Goal: Use online tool/utility: Utilize a website feature to perform a specific function

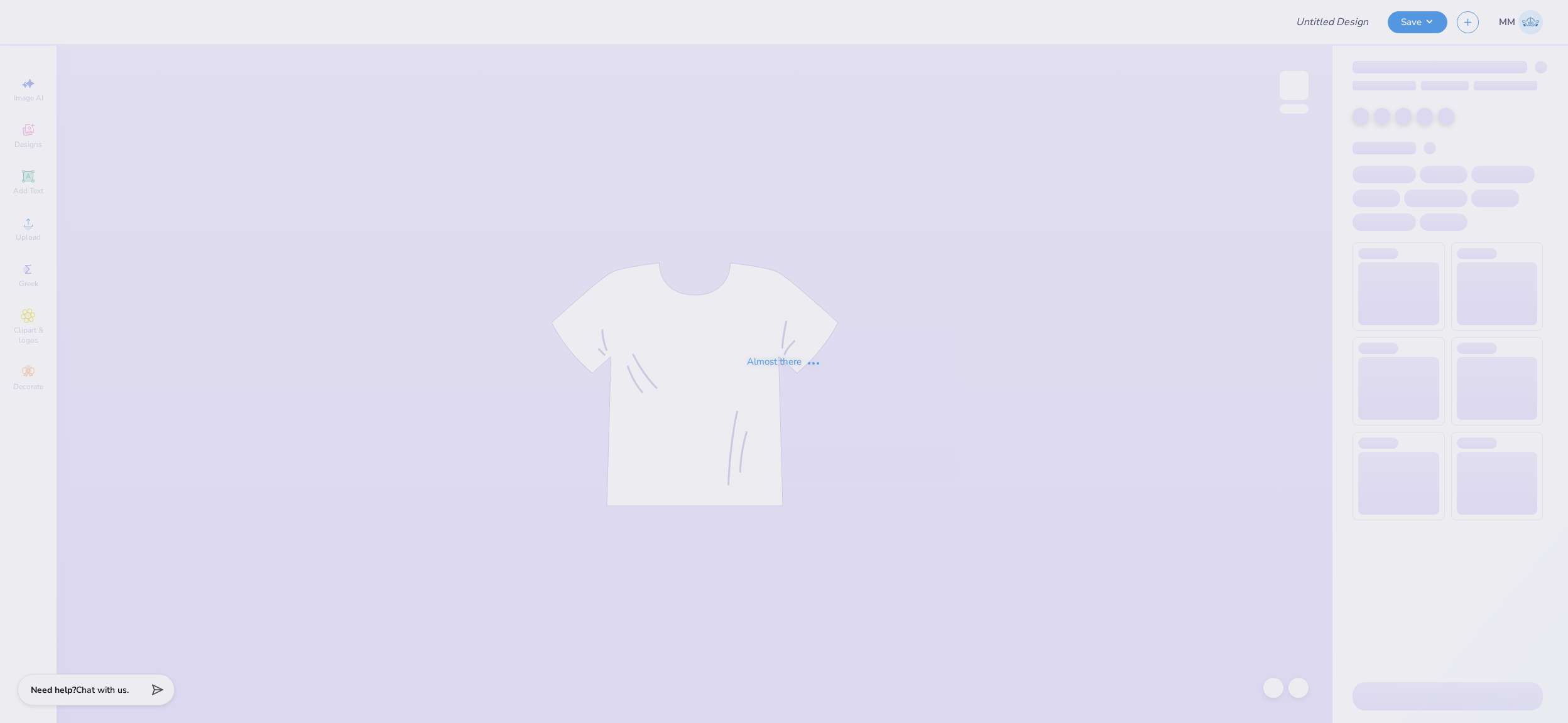
type input "FPS239659"
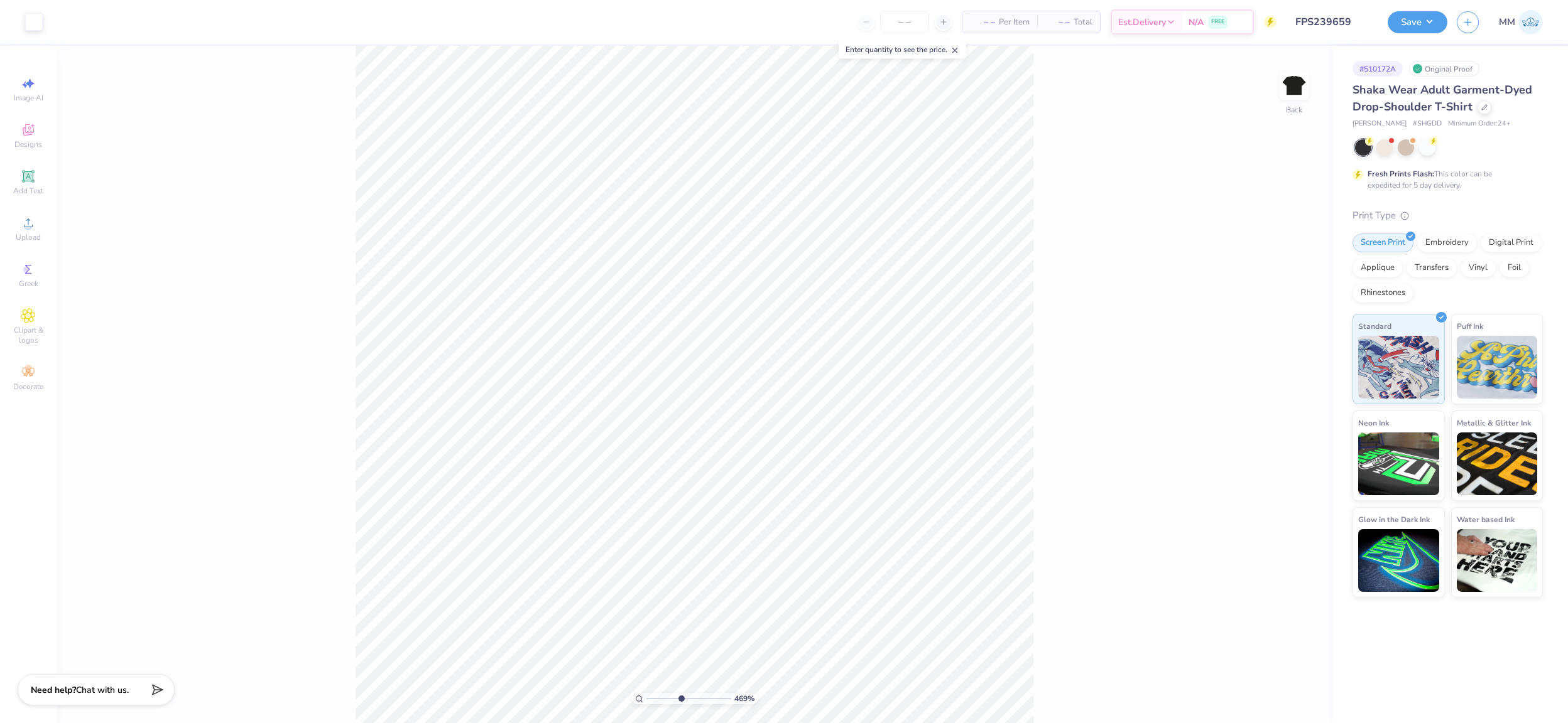
drag, startPoint x: 650, startPoint y: 698, endPoint x: 680, endPoint y: 698, distance: 30.0
type input "4.69"
click at [680, 698] on input "range" at bounding box center [688, 699] width 85 height 12
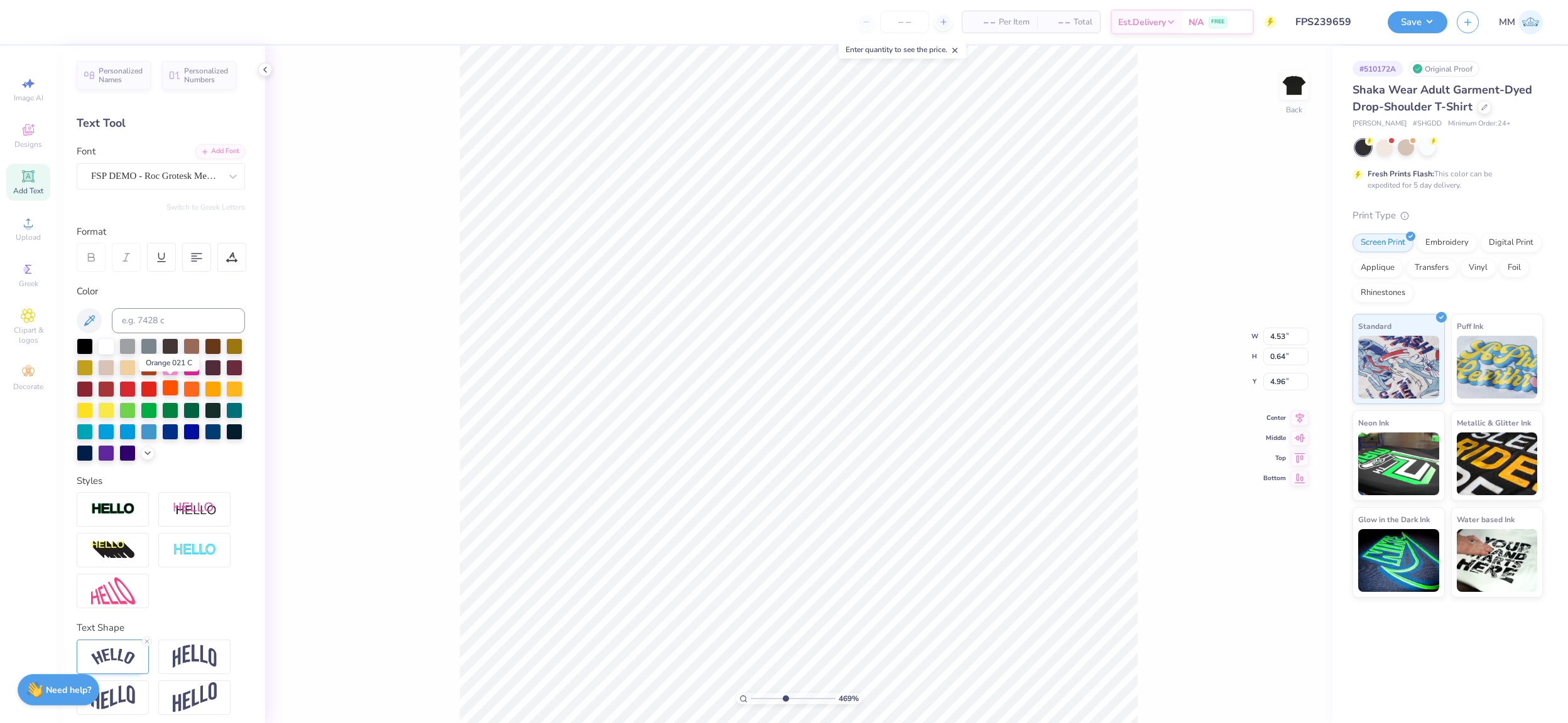
scroll to position [5, 0]
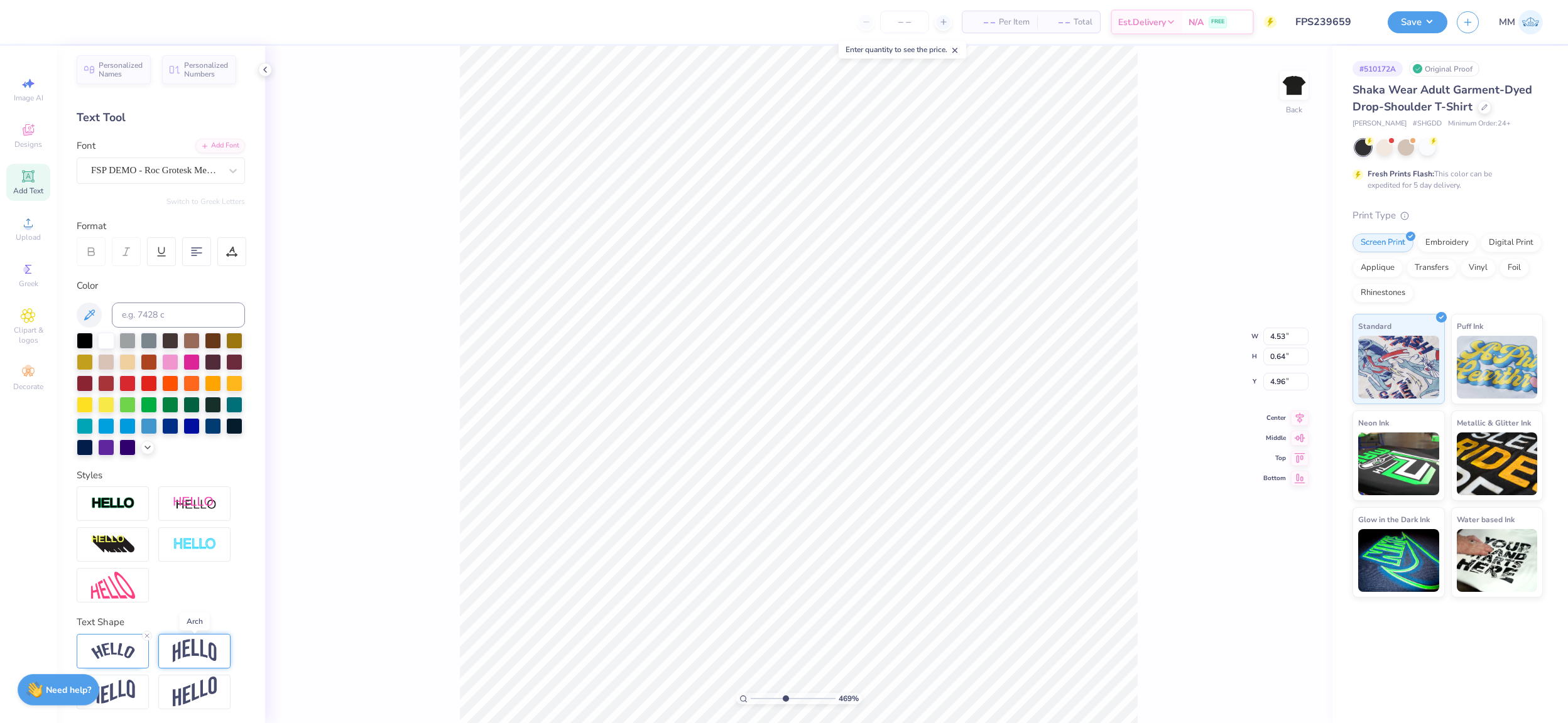
click at [182, 653] on img at bounding box center [194, 651] width 44 height 24
type input "4.39"
type input "0.93"
type input "4.82"
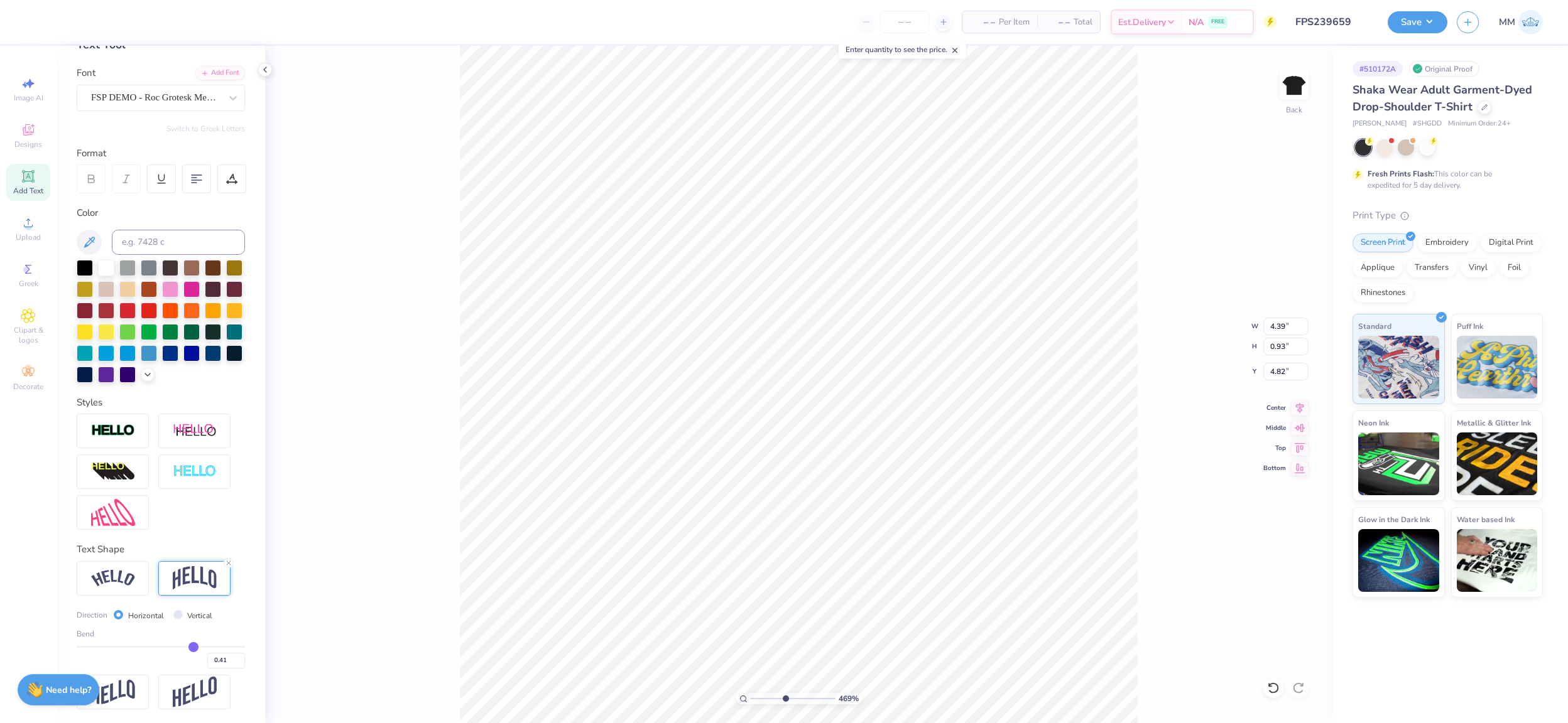
scroll to position [78, 0]
click at [163, 643] on div "Bend 0.41" at bounding box center [161, 649] width 169 height 40
type input "0.05"
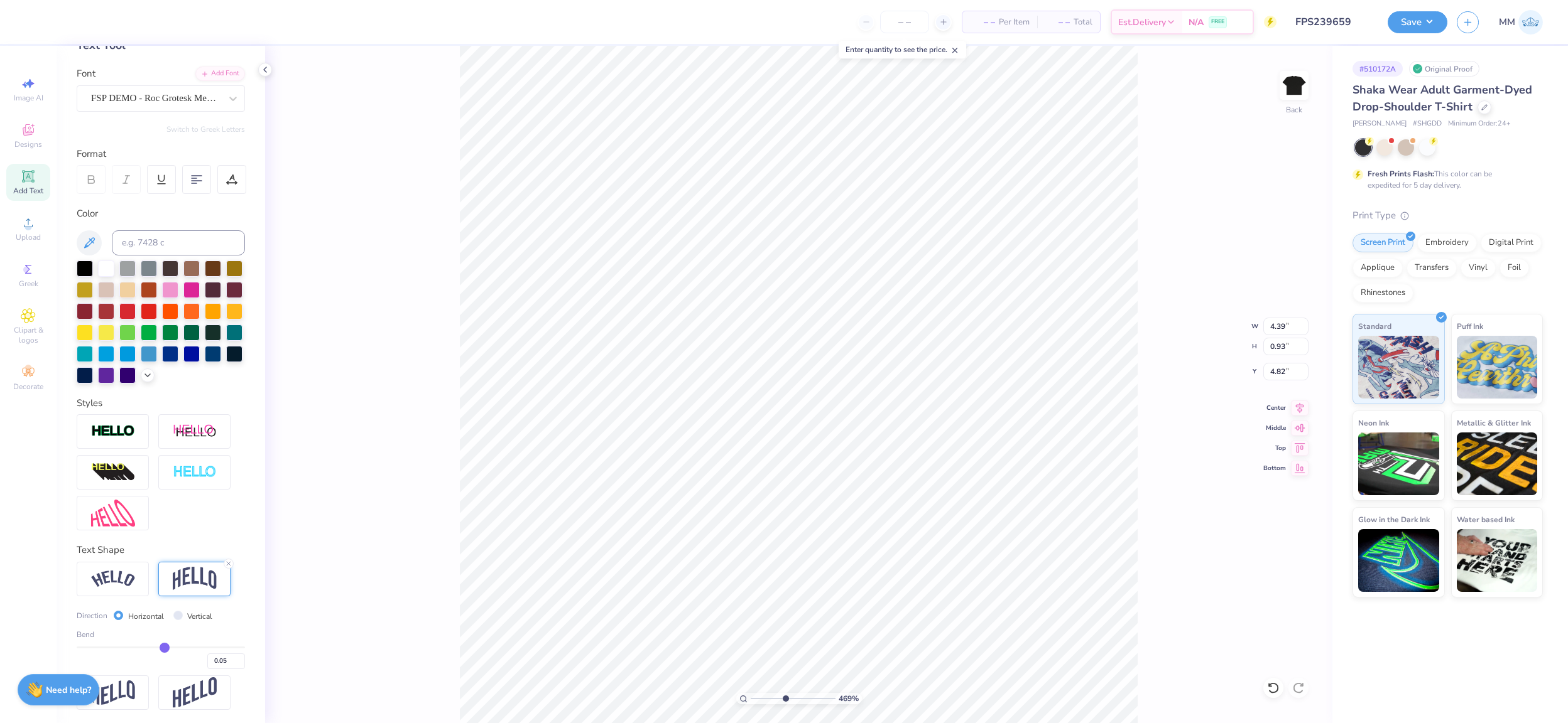
click at [164, 647] on input "range" at bounding box center [161, 648] width 169 height 2
type input "0.29"
type input "5.14"
click at [226, 658] on input "0.05" at bounding box center [226, 661] width 38 height 16
type input "0.20"
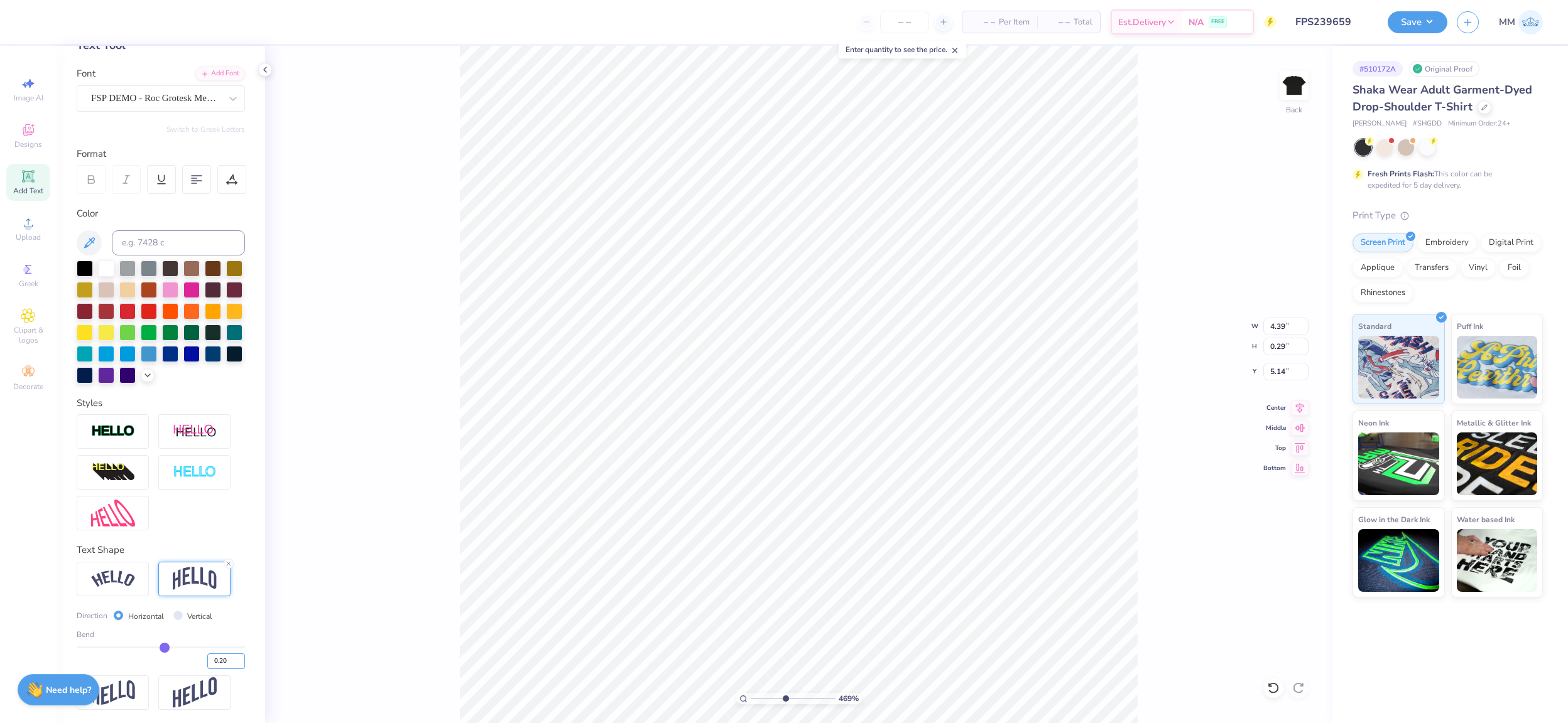
type input "0.2"
type input "0.55"
type input "5.01"
type input "5.02"
click at [1389, 154] on div at bounding box center [1448, 147] width 188 height 16
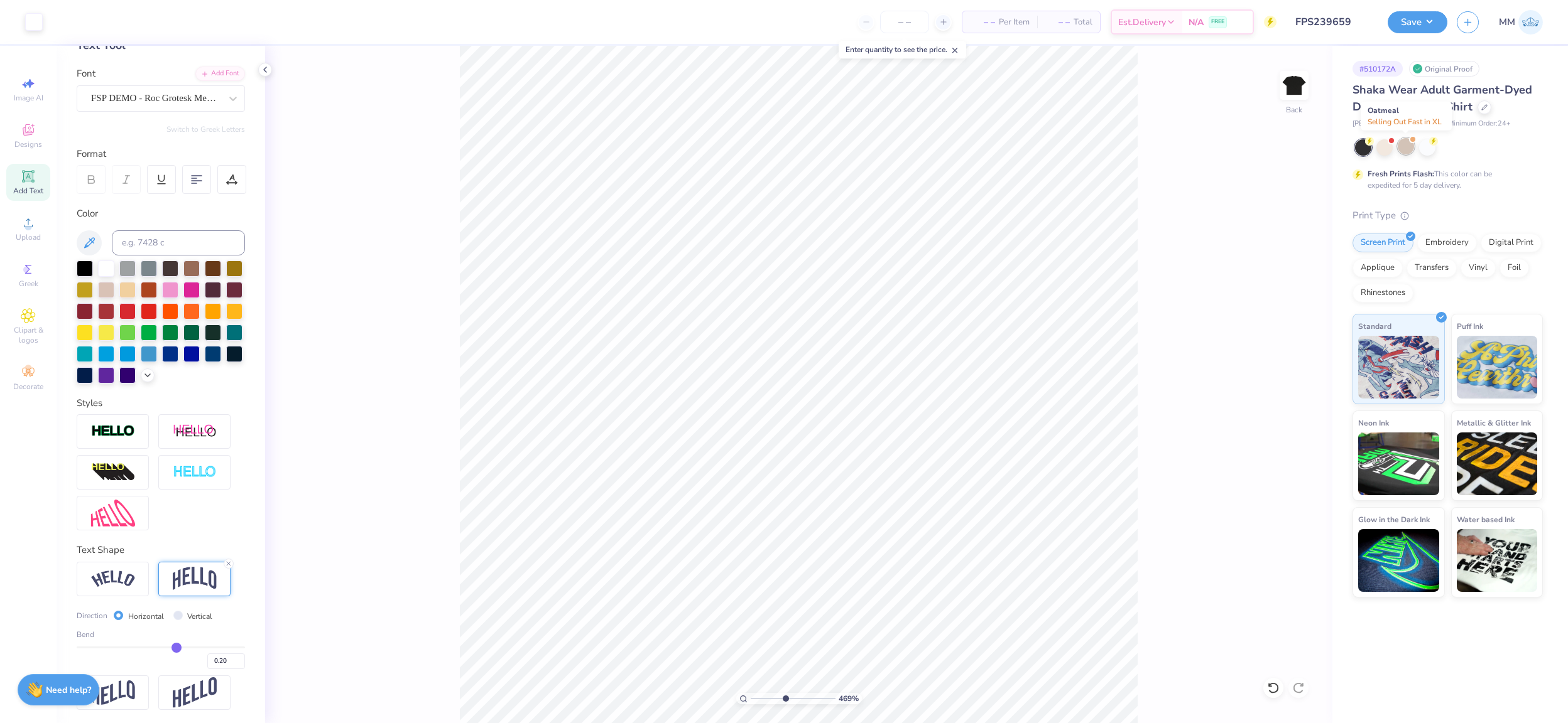
click at [1405, 149] on div at bounding box center [1405, 146] width 16 height 16
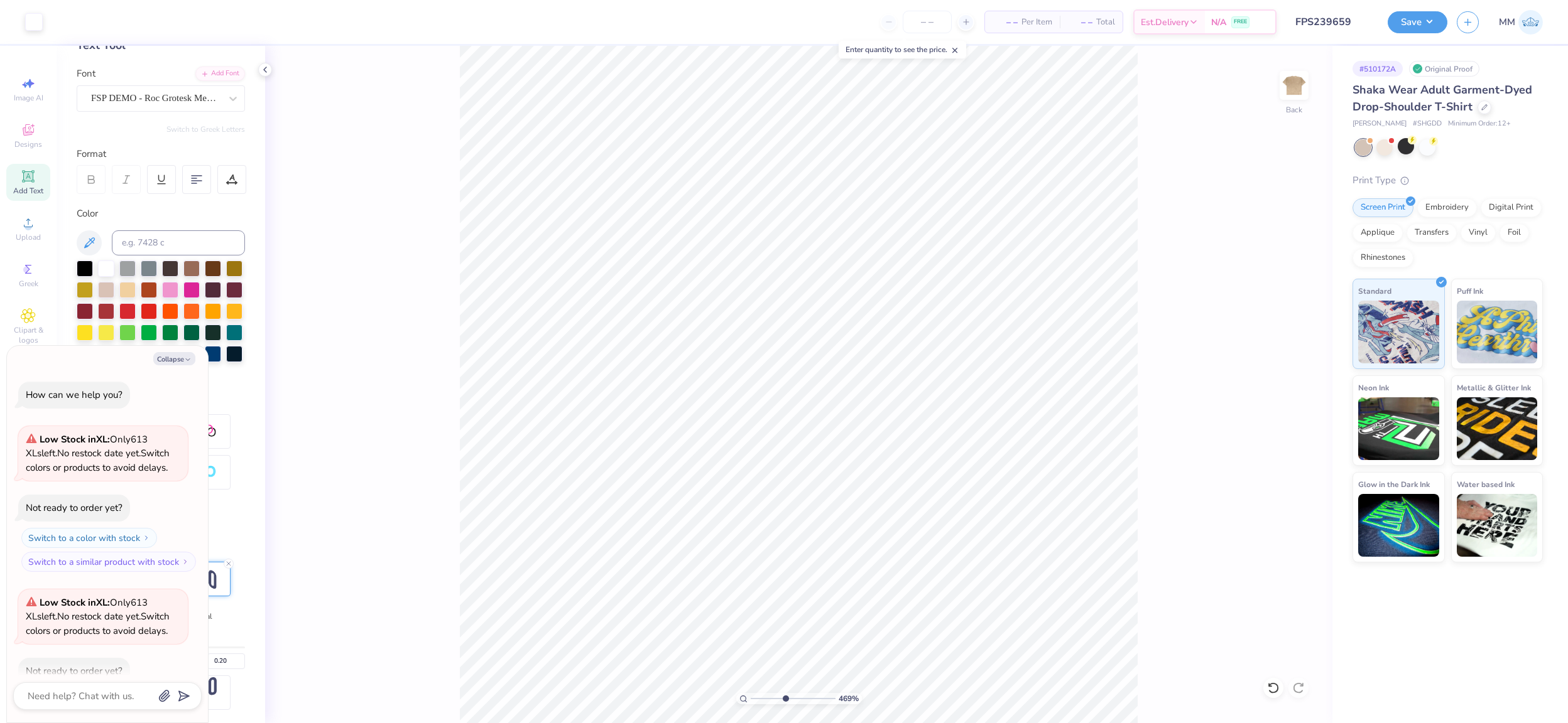
scroll to position [69, 0]
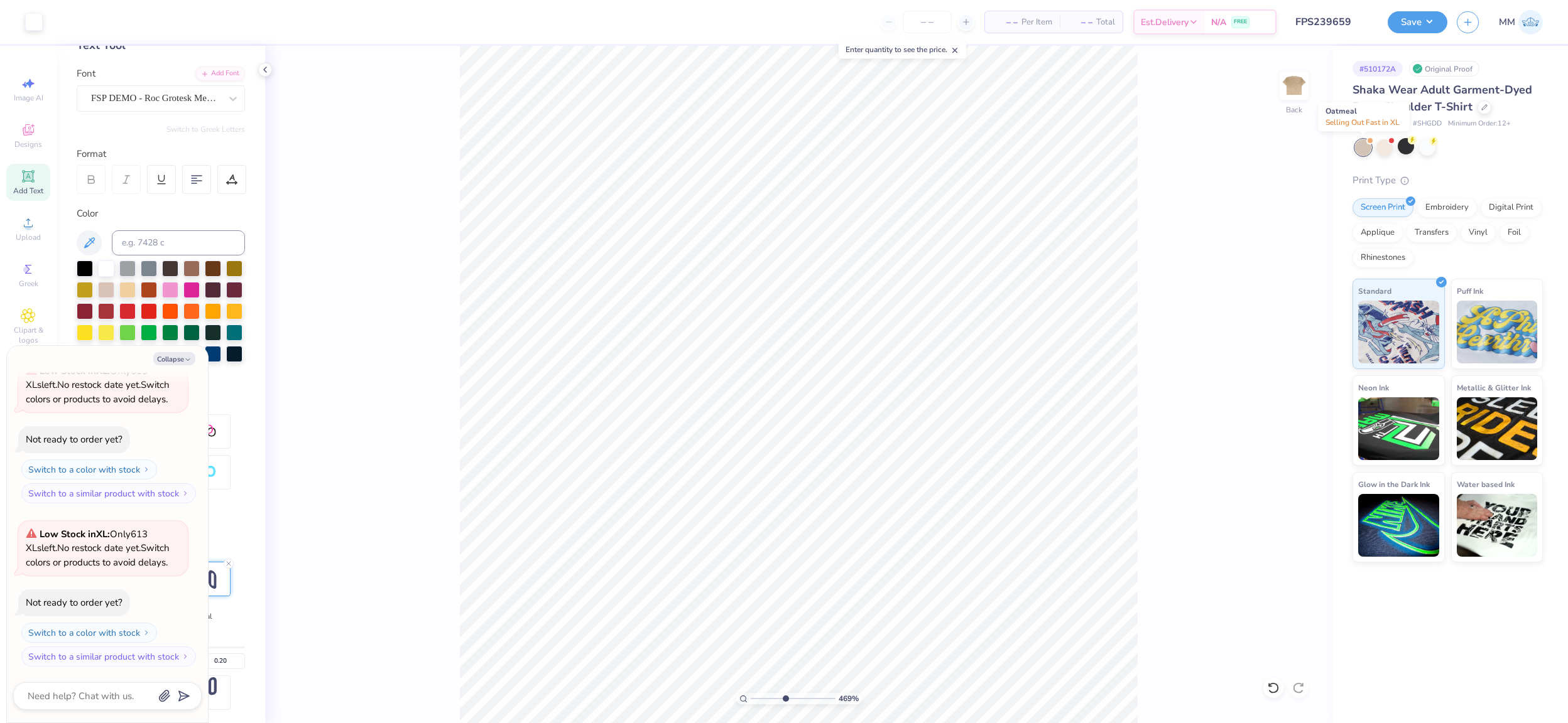
type textarea "x"
drag, startPoint x: 771, startPoint y: 699, endPoint x: 751, endPoint y: 699, distance: 20.0
type input "1"
click at [751, 699] on input "range" at bounding box center [793, 699] width 85 height 12
click at [1403, 147] on div at bounding box center [1405, 146] width 16 height 16
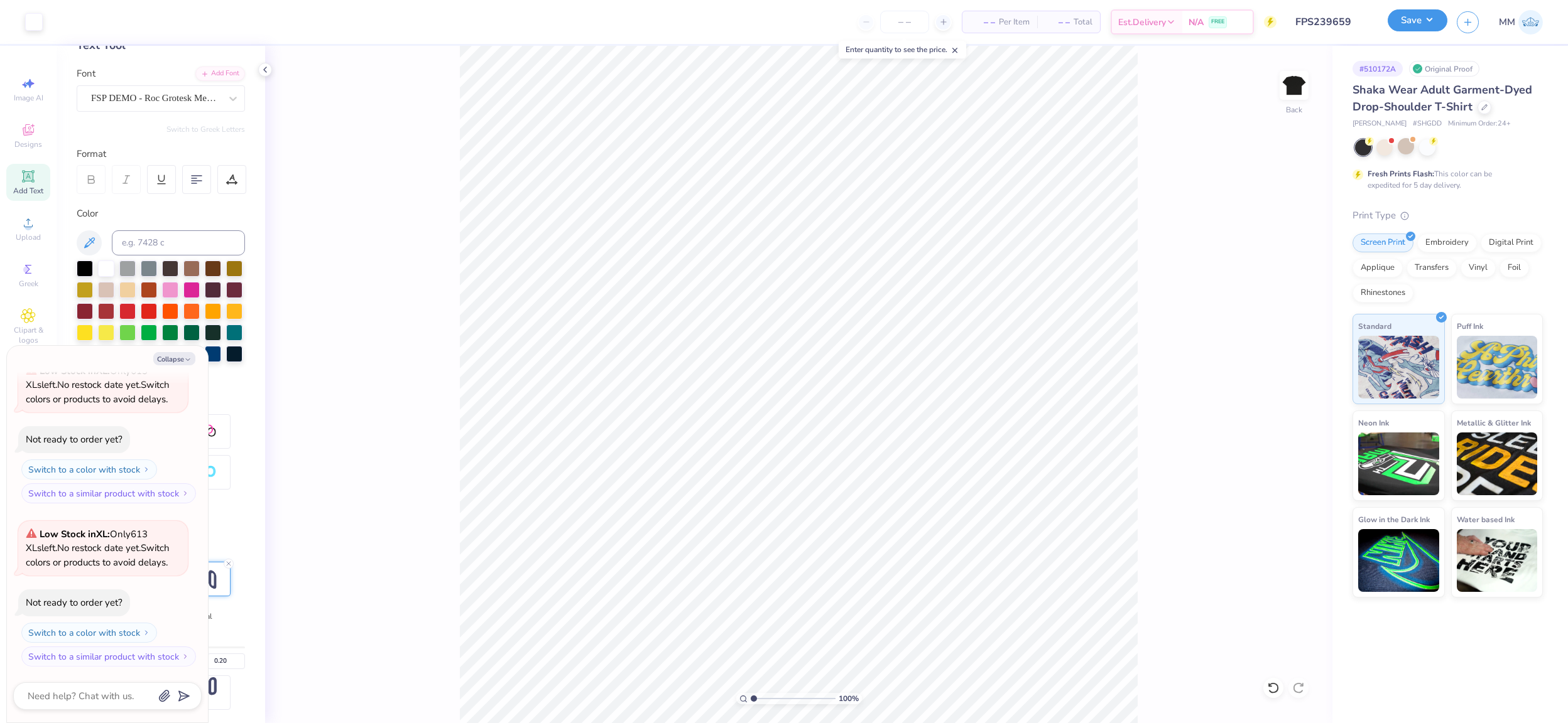
click at [1424, 18] on button "Save" at bounding box center [1417, 21] width 60 height 22
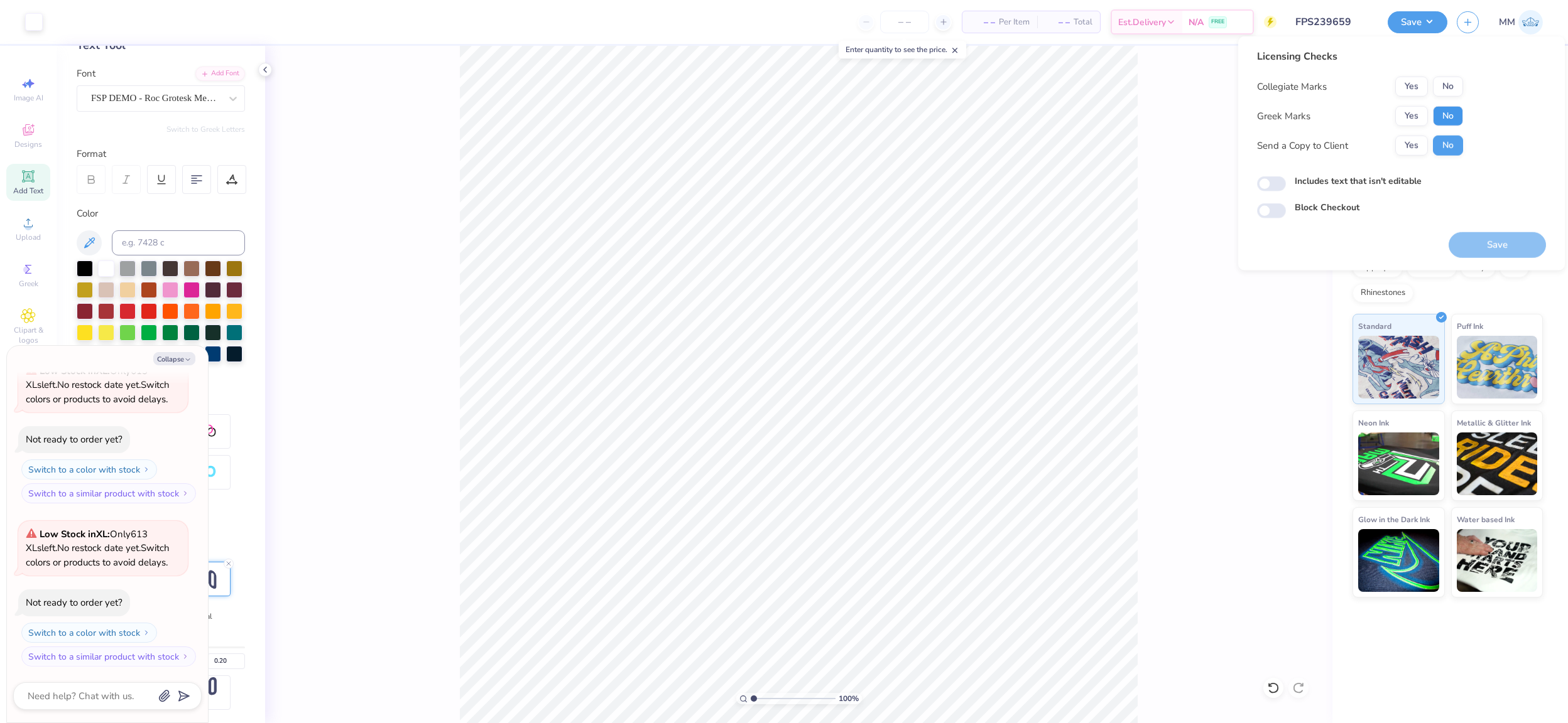
click at [1446, 113] on button "No" at bounding box center [1447, 116] width 30 height 21
click at [1446, 86] on button "No" at bounding box center [1447, 87] width 30 height 21
click at [1489, 235] on button "Save" at bounding box center [1497, 245] width 97 height 26
type textarea "x"
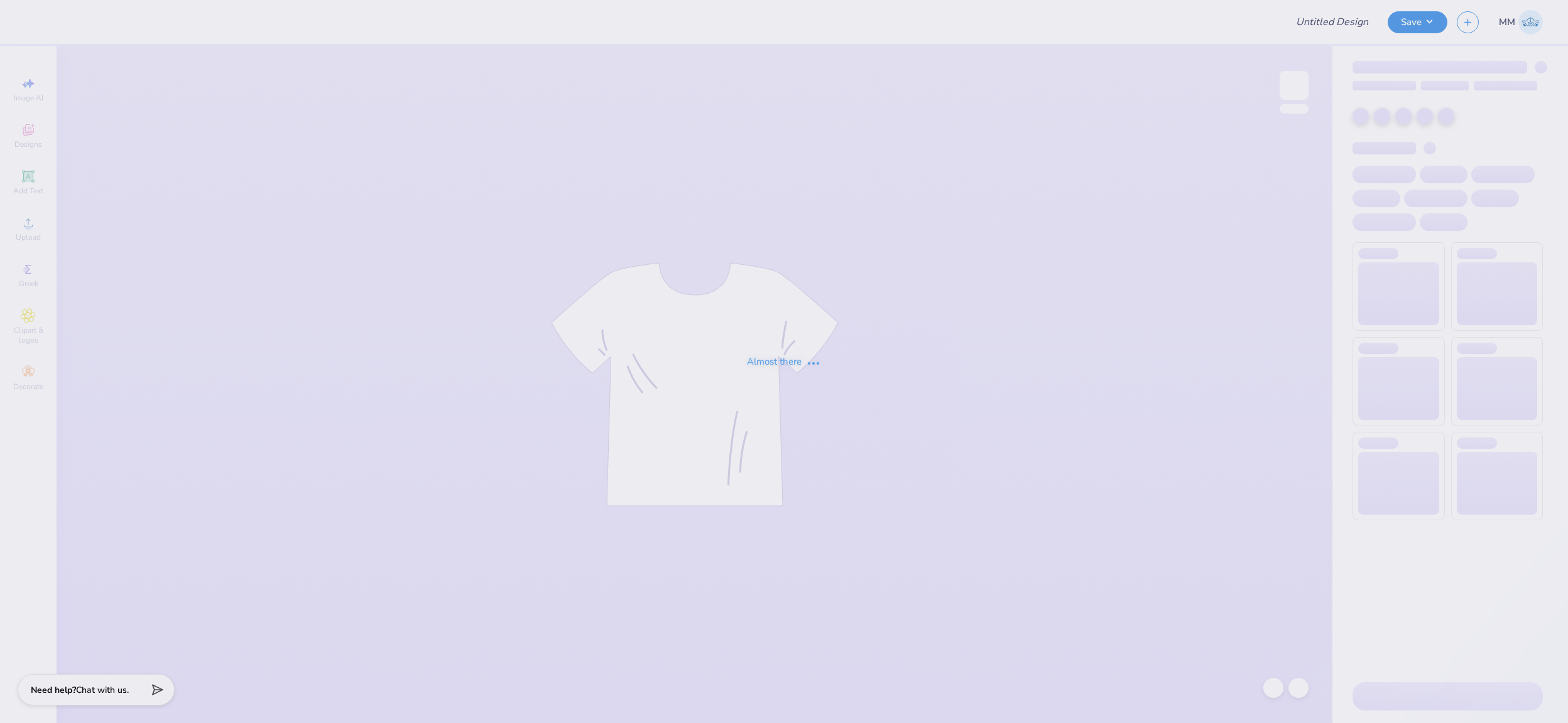
type input "FPS239697"
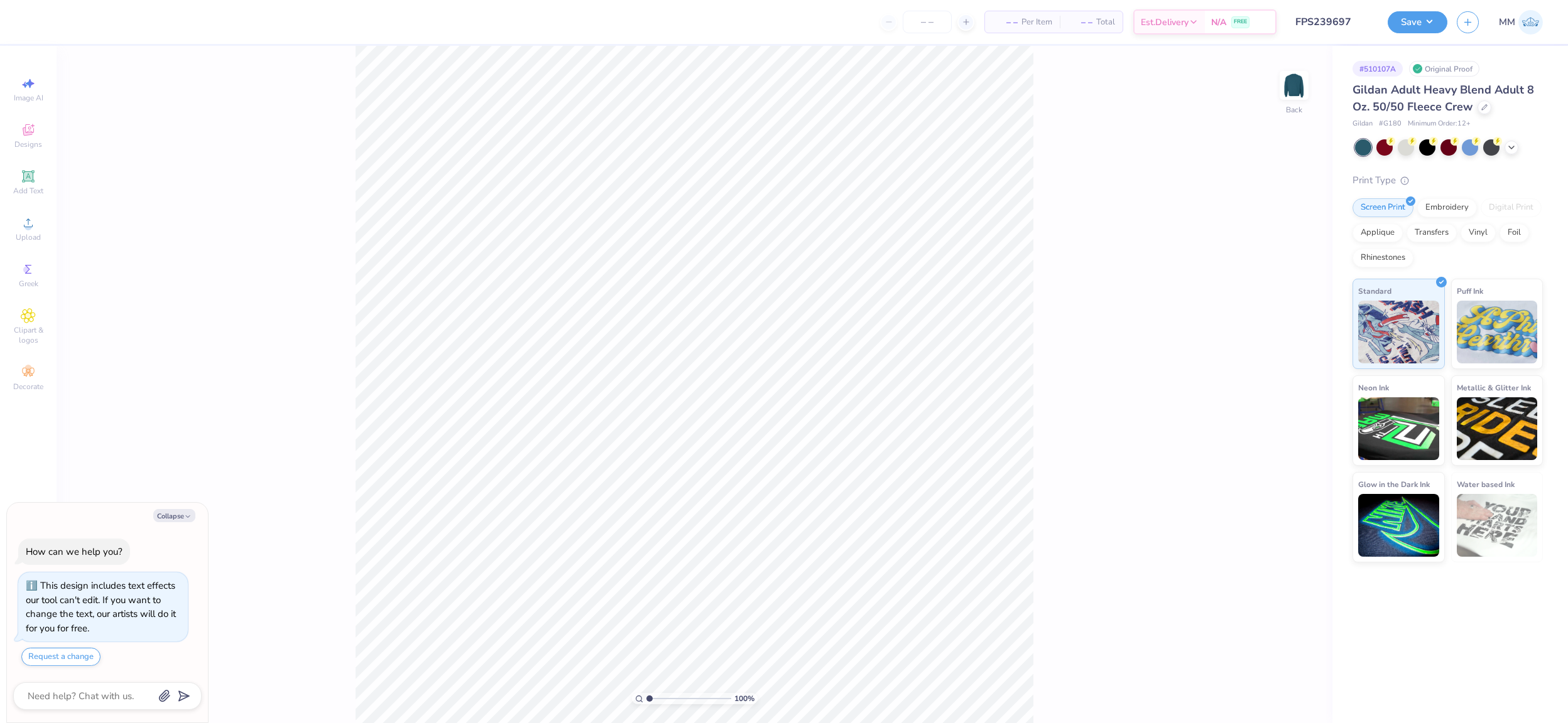
type textarea "x"
drag, startPoint x: 647, startPoint y: 698, endPoint x: 663, endPoint y: 698, distance: 16.0
type input "2.69"
click at [663, 698] on input "range" at bounding box center [688, 699] width 85 height 12
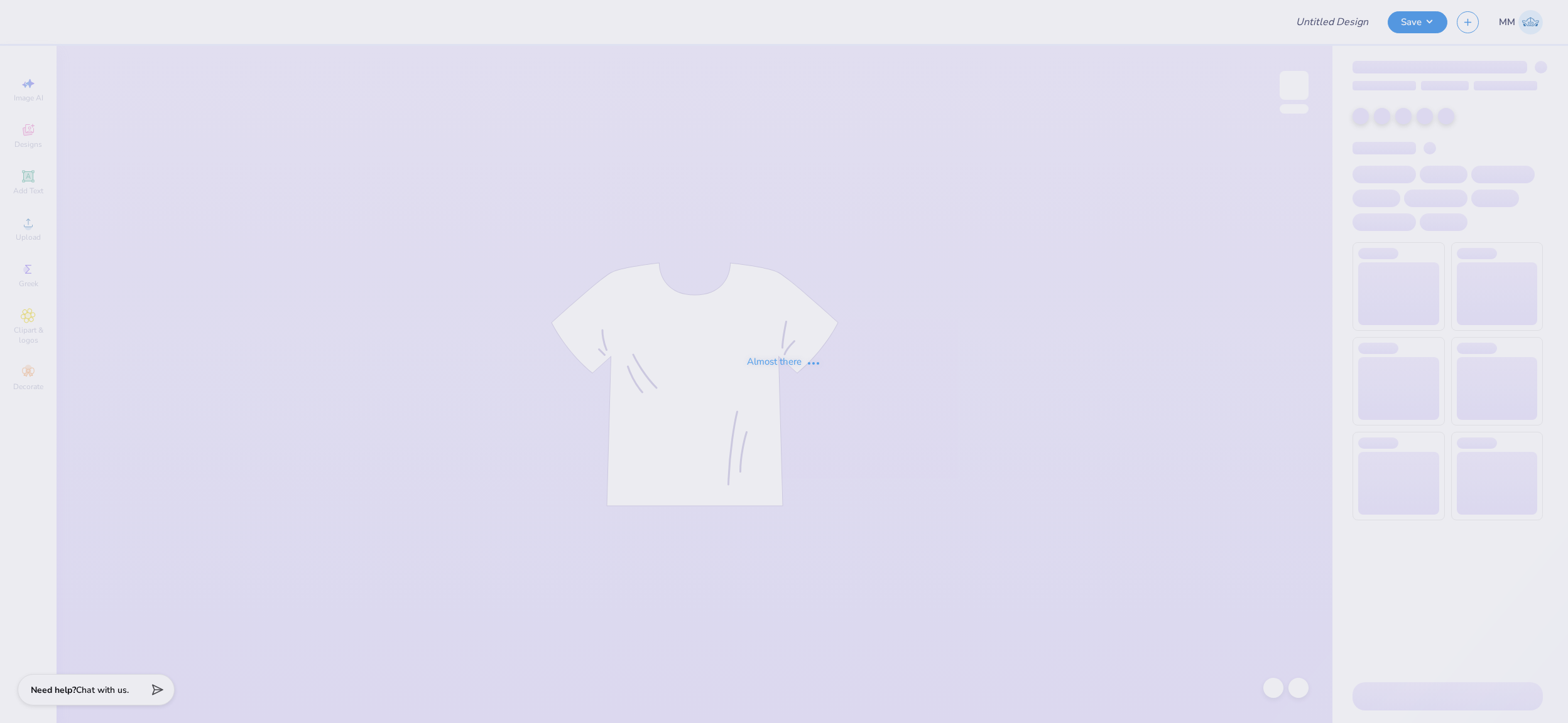
type input "FPS239346"
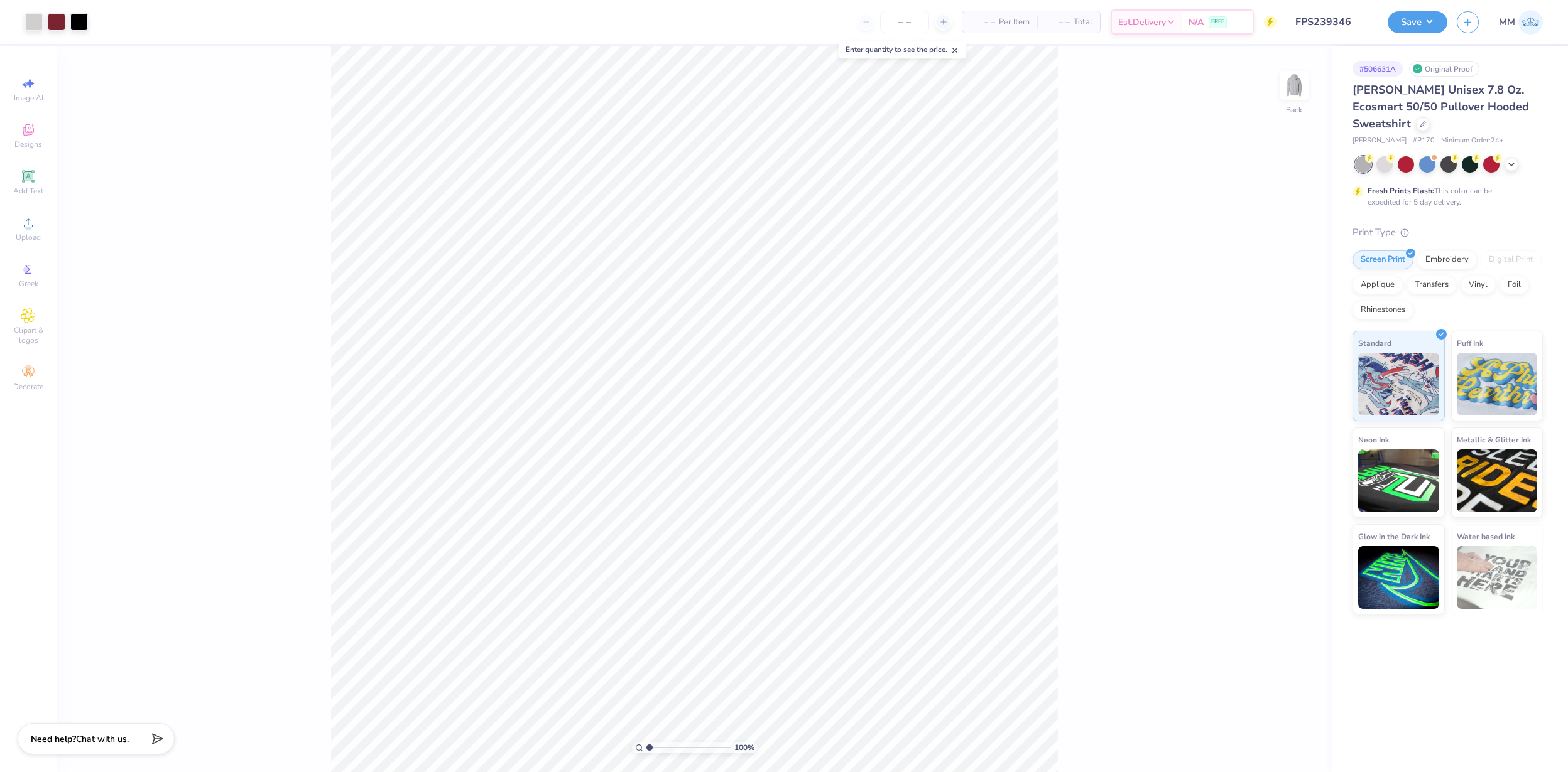
drag, startPoint x: 651, startPoint y: 747, endPoint x: 660, endPoint y: 748, distance: 9.1
type input "2.29"
click at [660, 723] on input "range" at bounding box center [688, 747] width 85 height 12
